Goal: Task Accomplishment & Management: Use online tool/utility

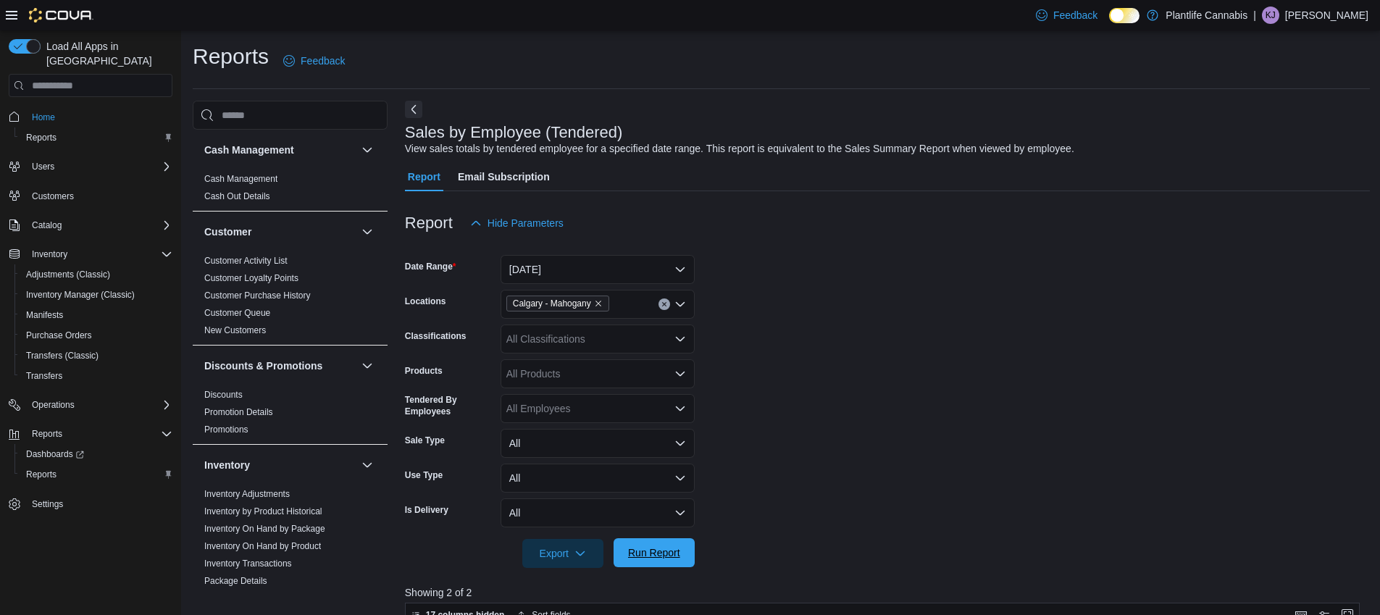
scroll to position [290, 0]
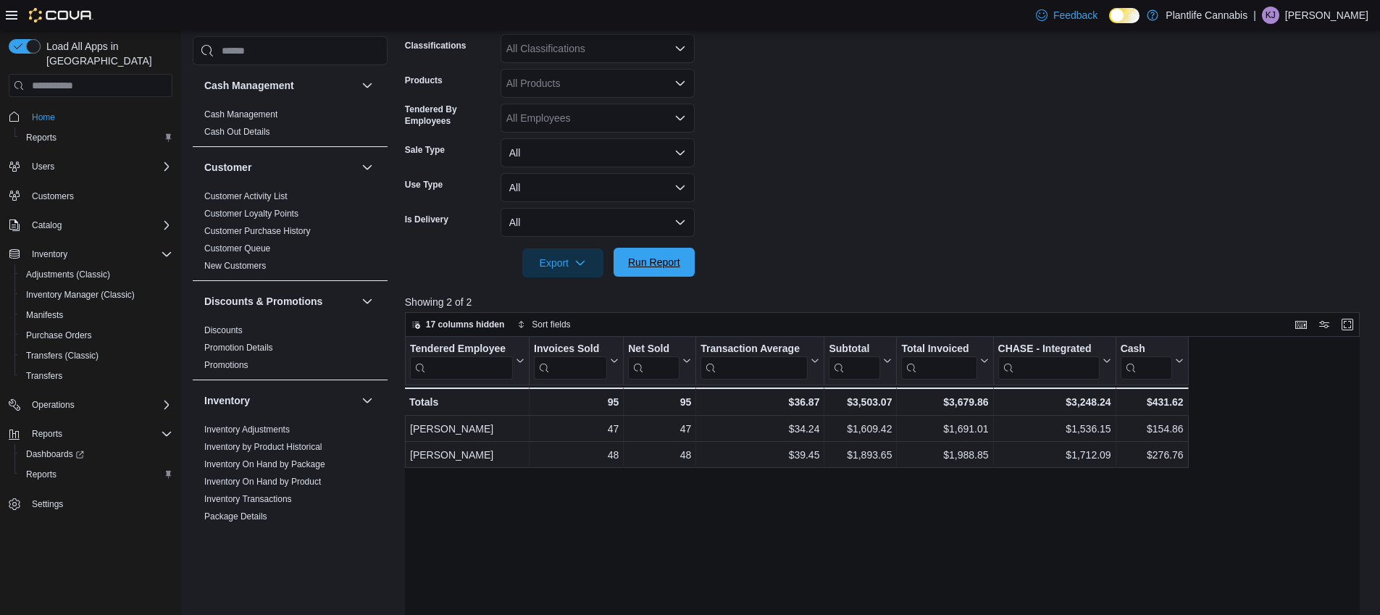
click at [658, 256] on span "Run Report" at bounding box center [654, 262] width 52 height 14
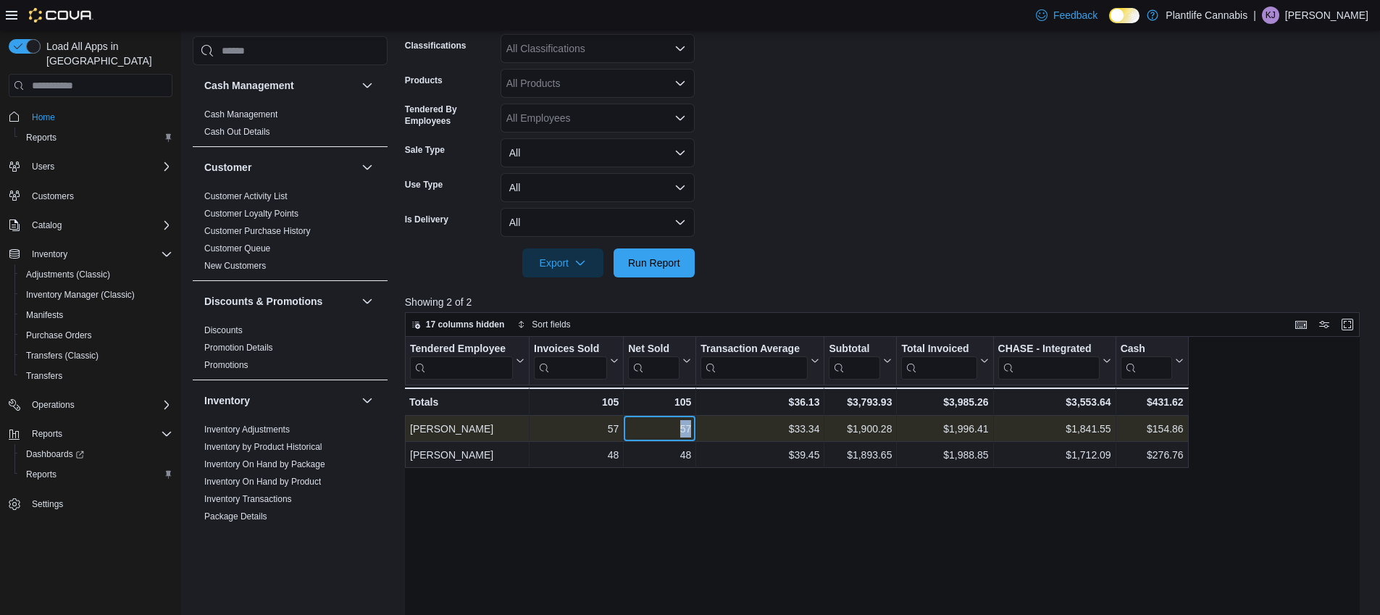
copy div "57"
copy div "1,900.28"
copy div "33.34"
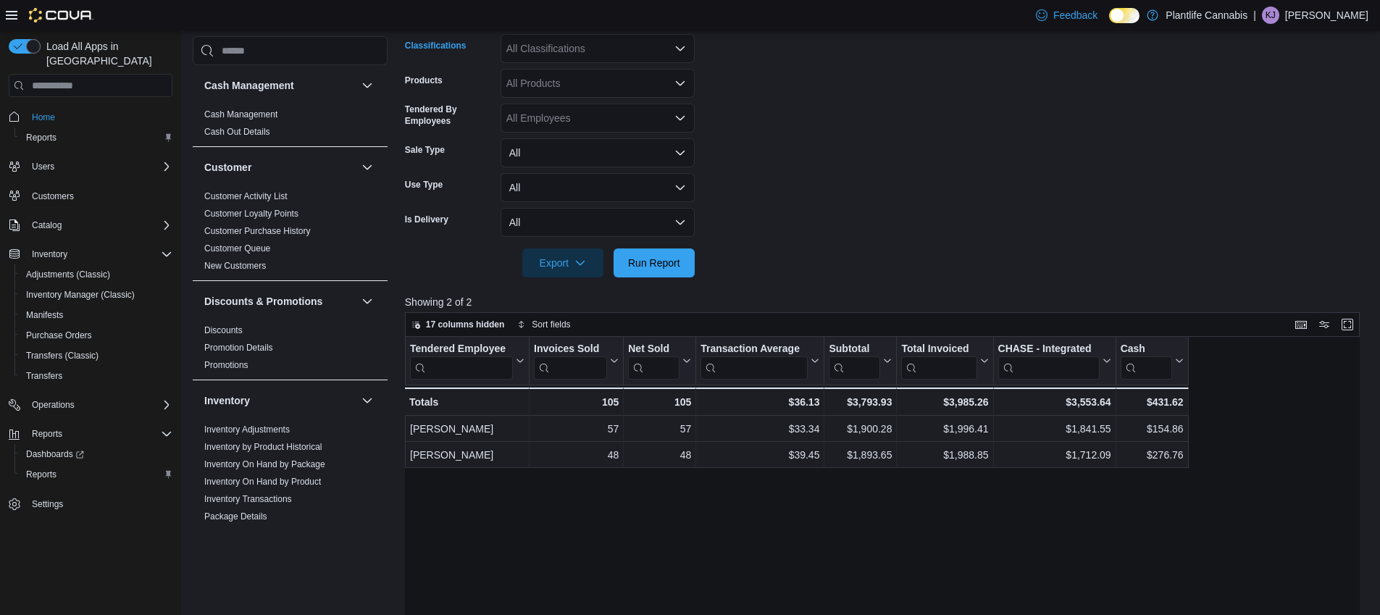
click at [572, 57] on div "All Classifications" at bounding box center [598, 48] width 194 height 29
type input "***"
click at [570, 67] on span "Accessory Group" at bounding box center [571, 73] width 78 height 14
click at [648, 268] on span "Run Report" at bounding box center [654, 262] width 52 height 14
click at [590, 46] on icon "Remove Accessory Group from selection in this group" at bounding box center [587, 49] width 6 height 6
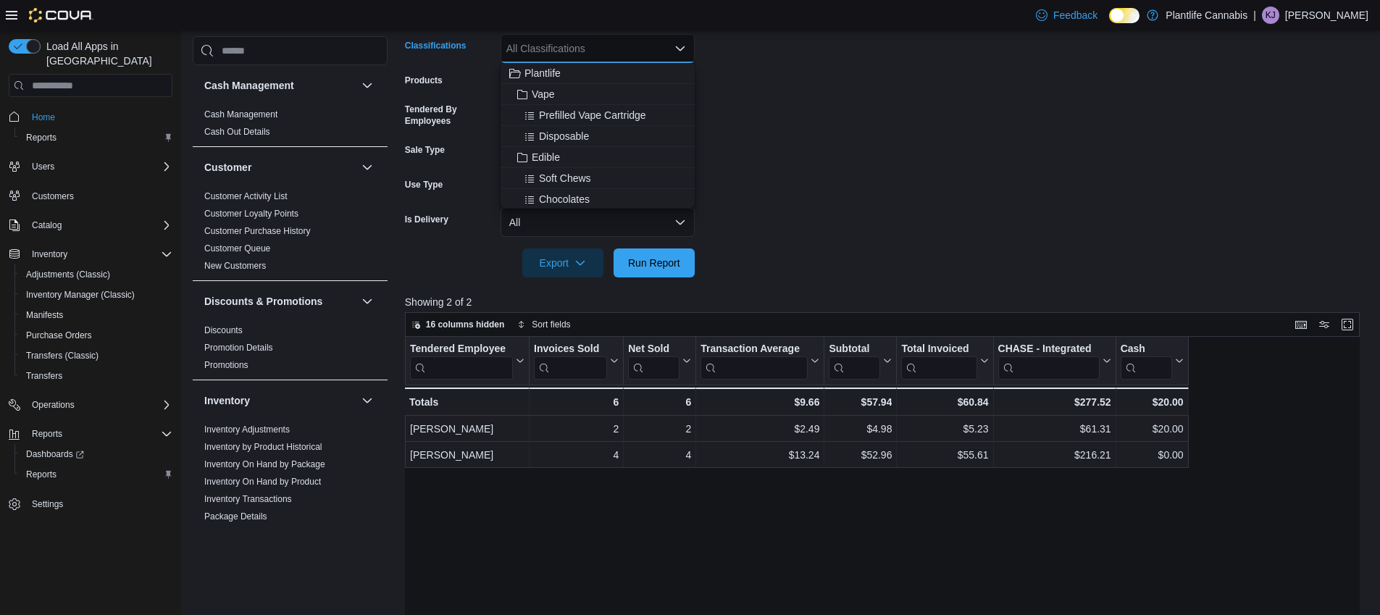
click at [587, 54] on div "All Classifications" at bounding box center [598, 48] width 194 height 29
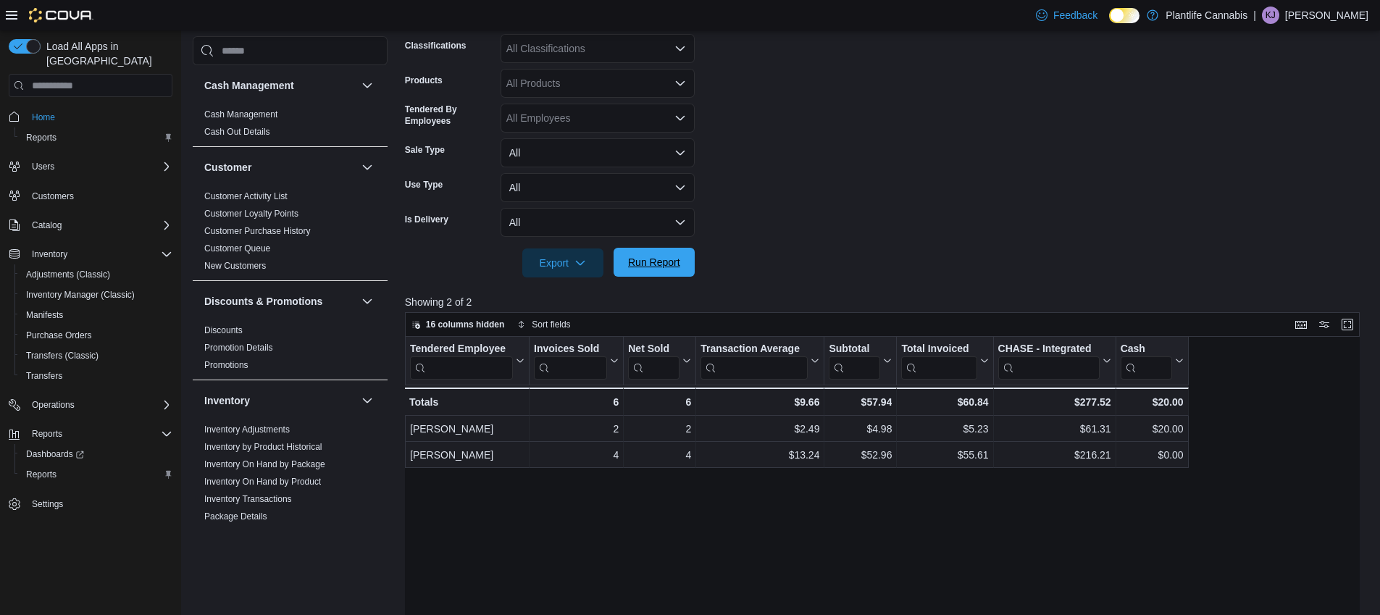
click at [646, 257] on span "Run Report" at bounding box center [654, 262] width 52 height 14
